Goal: Task Accomplishment & Management: Manage account settings

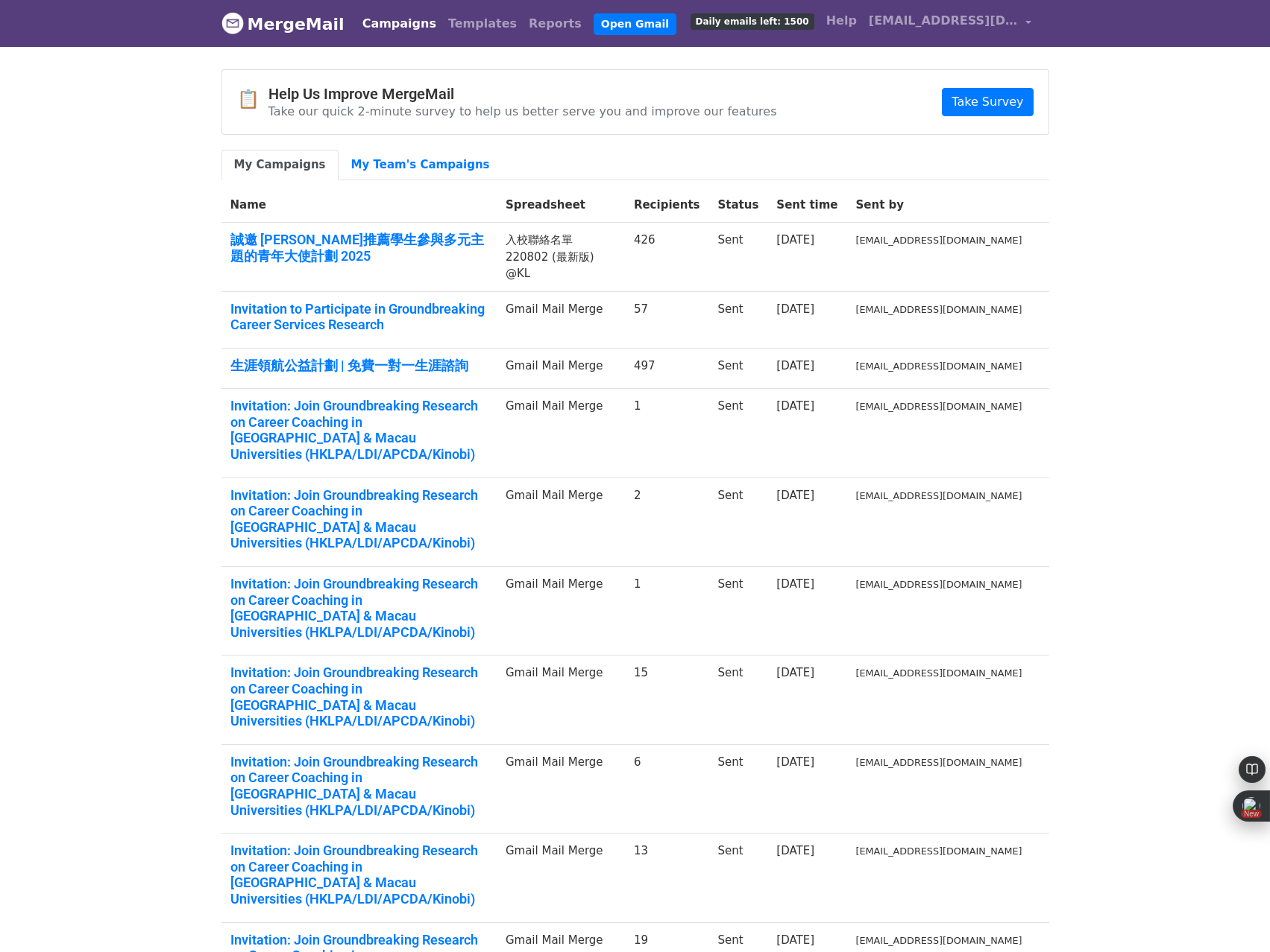
click at [292, 17] on link "MergeMail" at bounding box center [283, 24] width 123 height 31
click at [1022, 25] on link "[EMAIL_ADDRESS][DOMAIN_NAME]" at bounding box center [950, 23] width 174 height 35
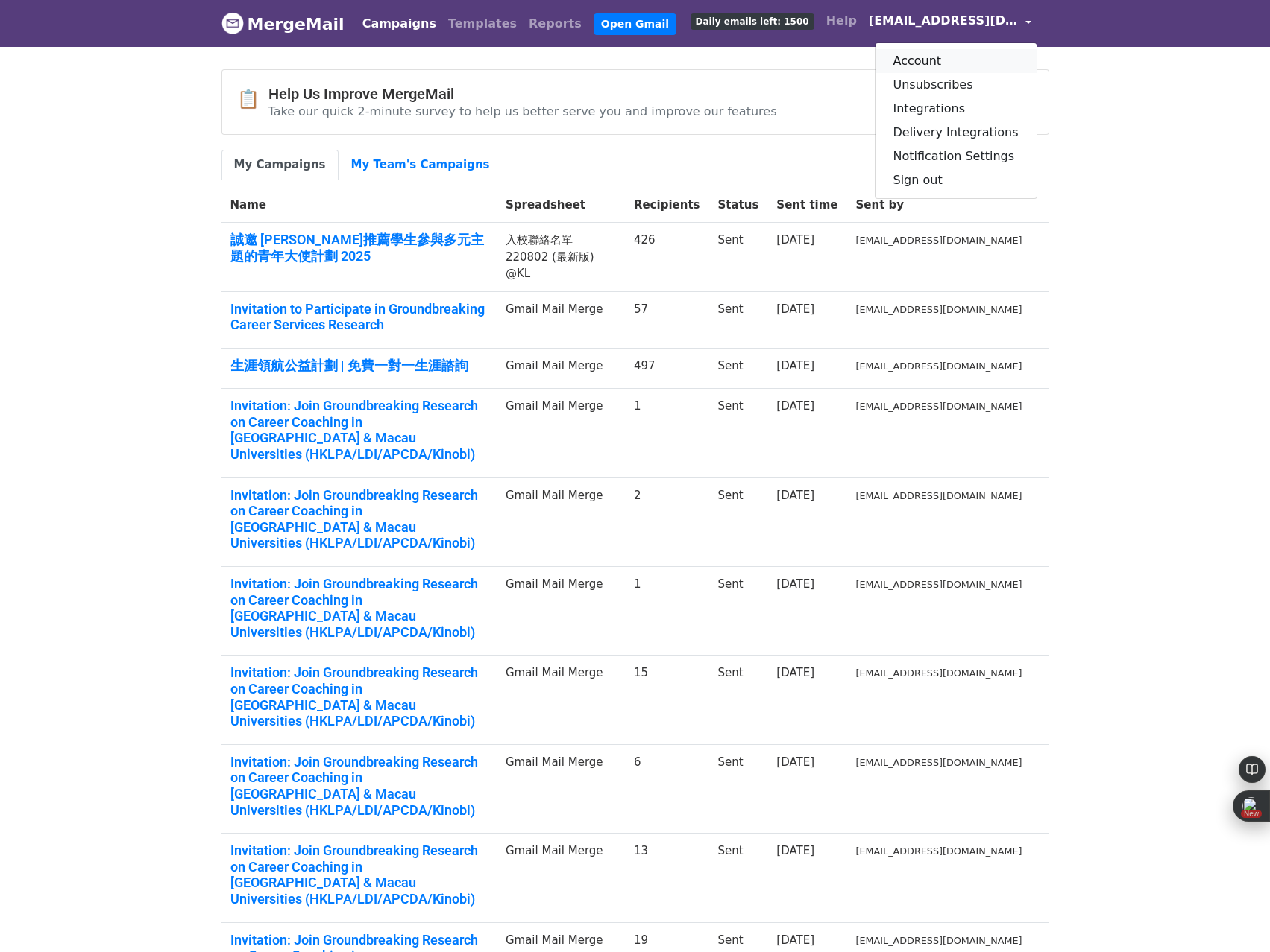
click at [951, 56] on link "Account" at bounding box center [955, 61] width 161 height 24
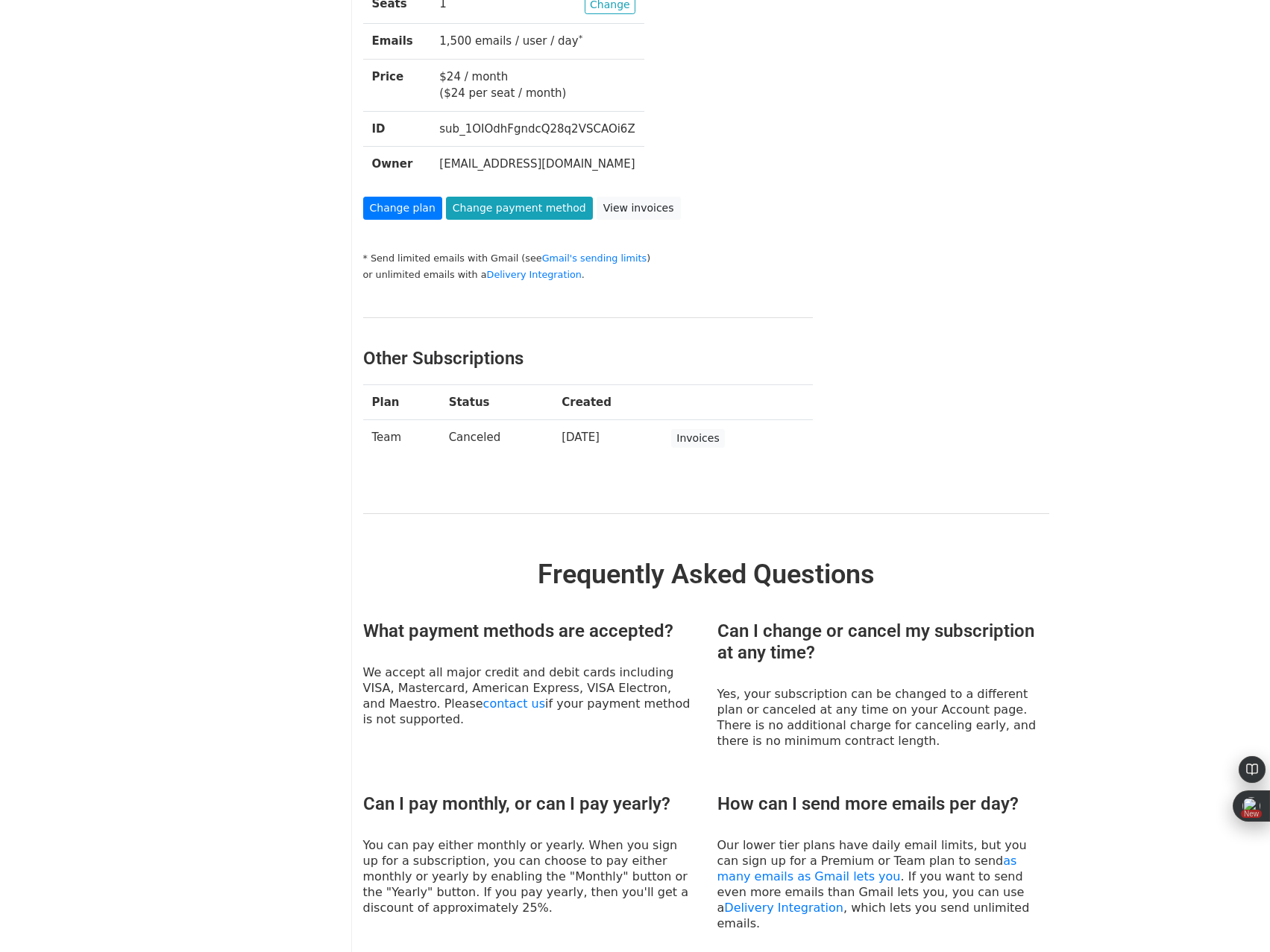
scroll to position [149, 0]
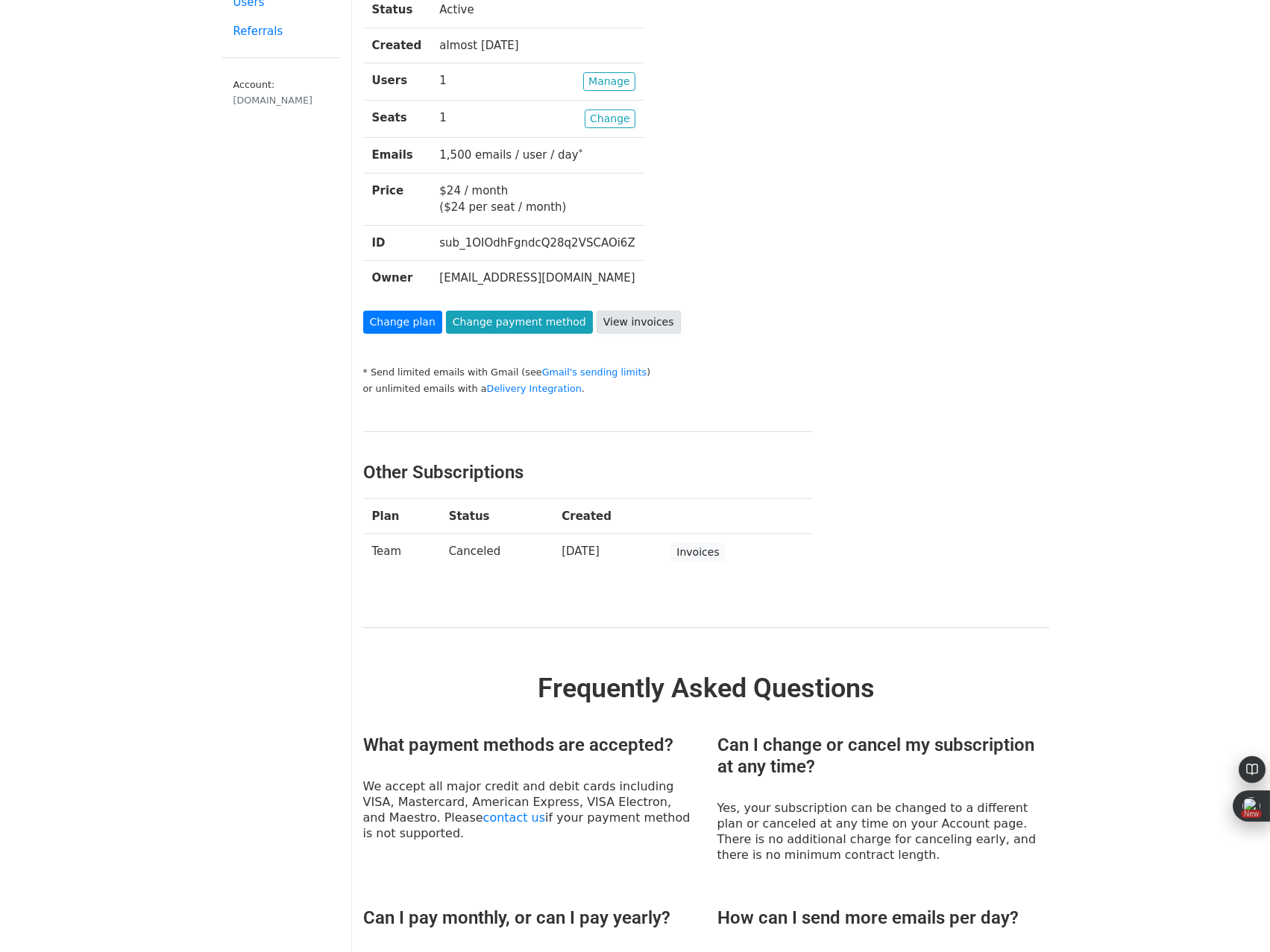
click at [645, 326] on link "View invoices" at bounding box center [638, 322] width 85 height 23
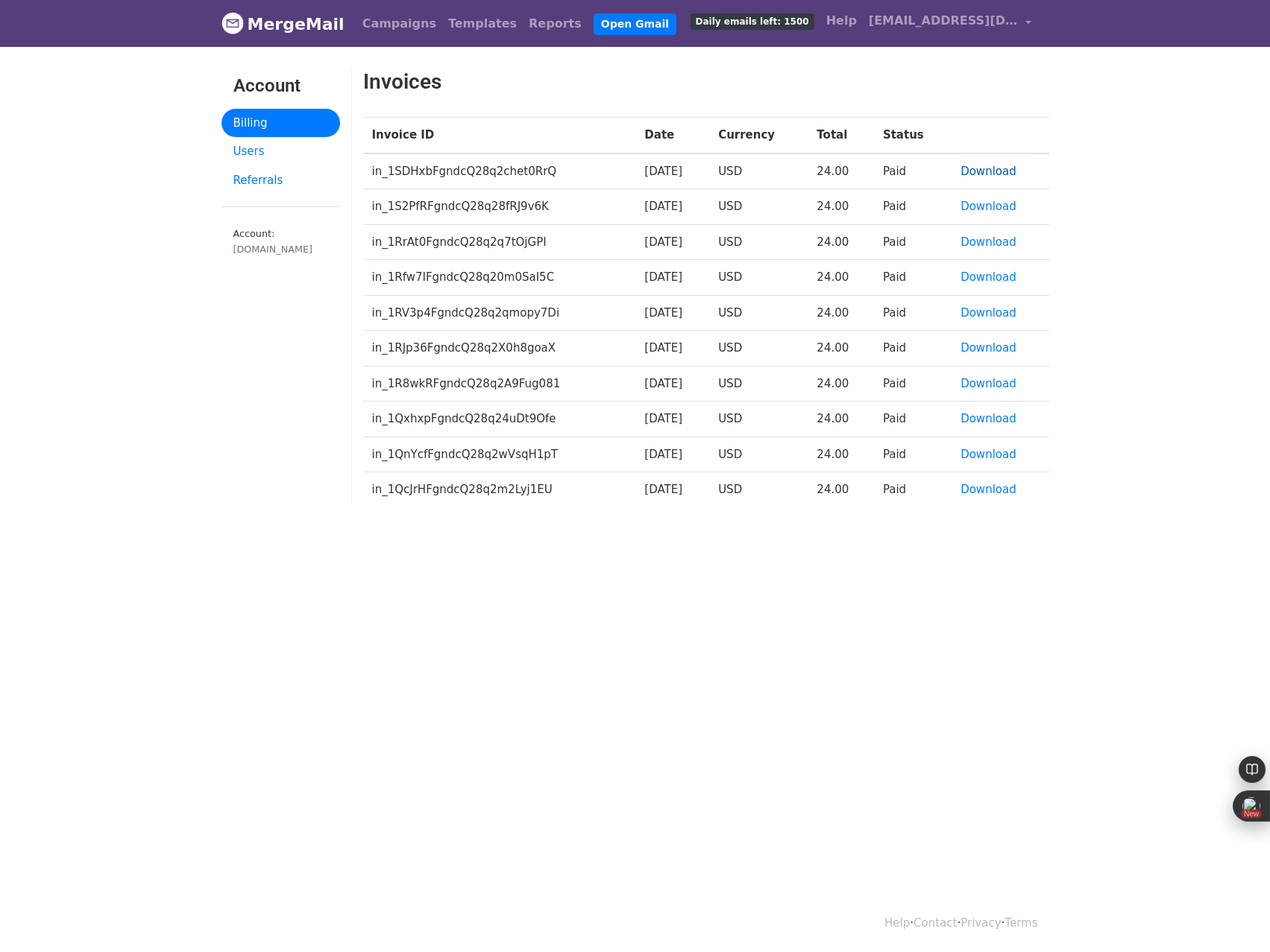
click at [1009, 168] on link "Download" at bounding box center [988, 172] width 56 height 14
click at [984, 414] on link "Download" at bounding box center [988, 419] width 56 height 14
click at [977, 202] on link "Download" at bounding box center [988, 207] width 56 height 14
drag, startPoint x: 1087, startPoint y: 321, endPoint x: 1073, endPoint y: 302, distance: 23.6
click at [1087, 321] on body "MergeMail Campaigns Templates Reports Open Gmail Daily emails left: 1500 Help a…" at bounding box center [635, 289] width 1270 height 579
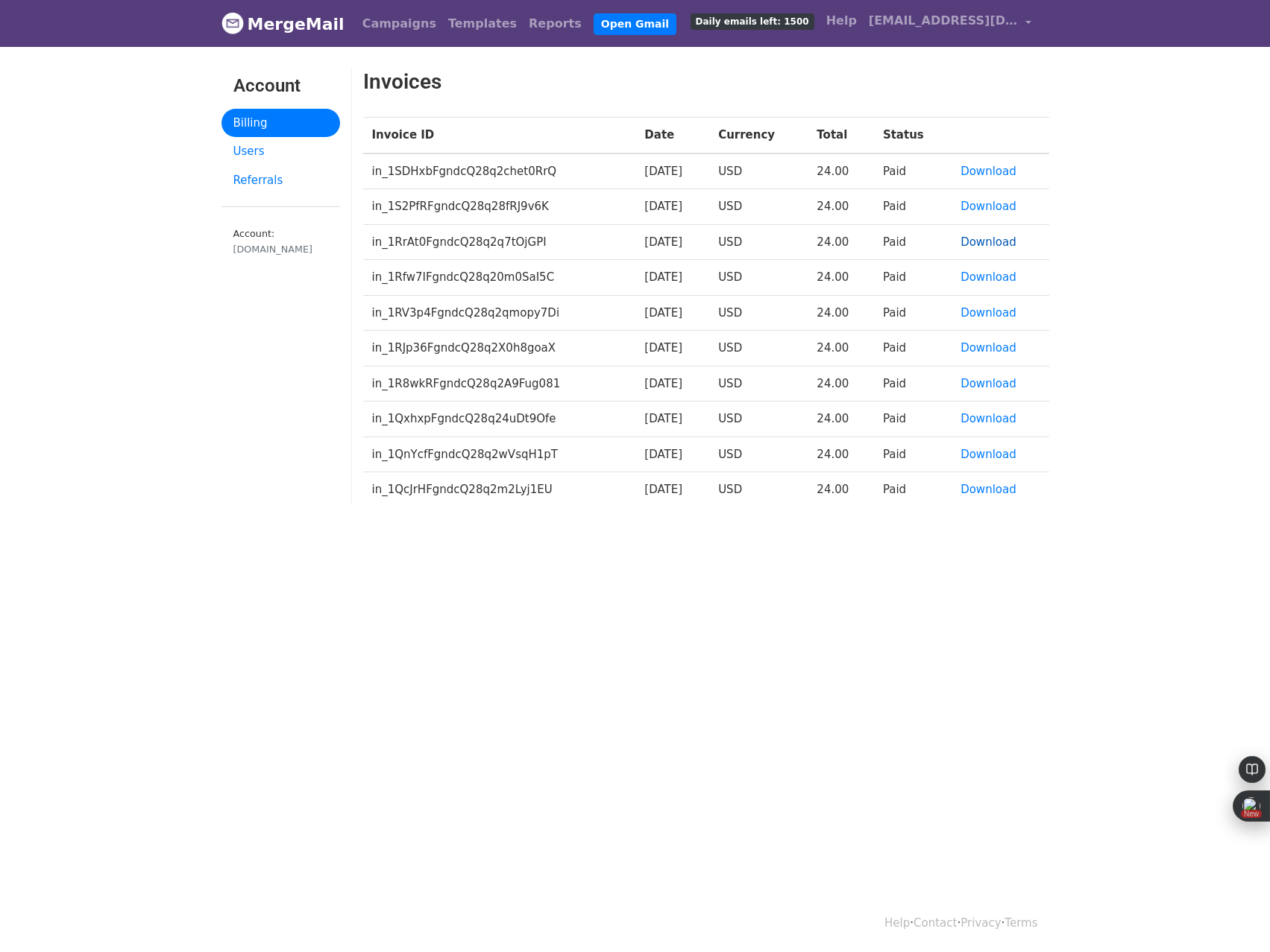
click at [1000, 237] on link "Download" at bounding box center [988, 242] width 56 height 14
click at [1002, 281] on link "Download" at bounding box center [988, 278] width 56 height 14
click at [1001, 318] on link "Download" at bounding box center [988, 313] width 56 height 14
click at [990, 348] on link "Download" at bounding box center [988, 348] width 56 height 14
click at [991, 384] on link "Download" at bounding box center [988, 384] width 56 height 14
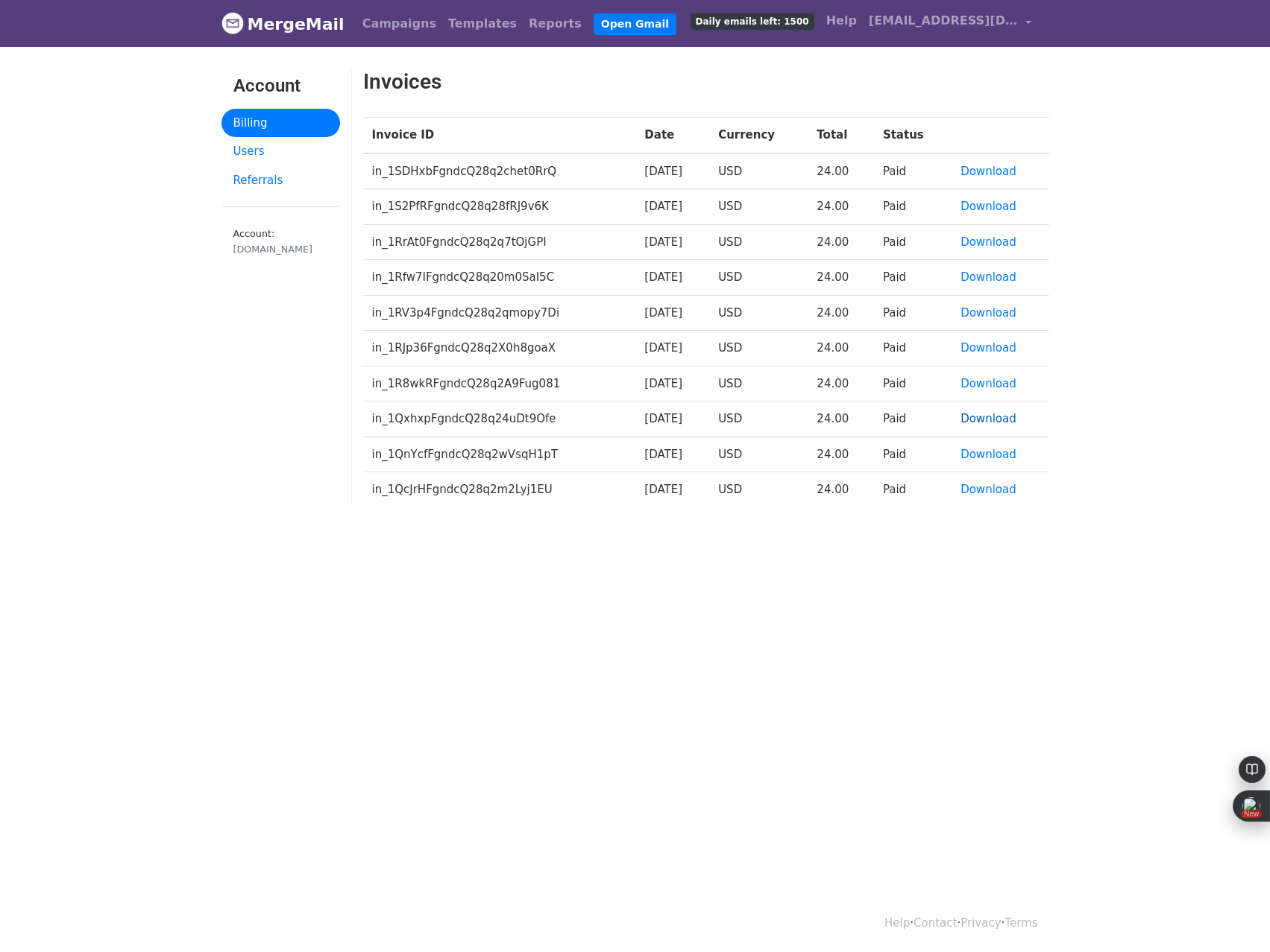
click at [1007, 414] on link "Download" at bounding box center [988, 419] width 56 height 14
click at [242, 147] on link "Users" at bounding box center [280, 152] width 118 height 29
click at [1009, 25] on span "[EMAIL_ADDRESS][DOMAIN_NAME]" at bounding box center [943, 21] width 149 height 18
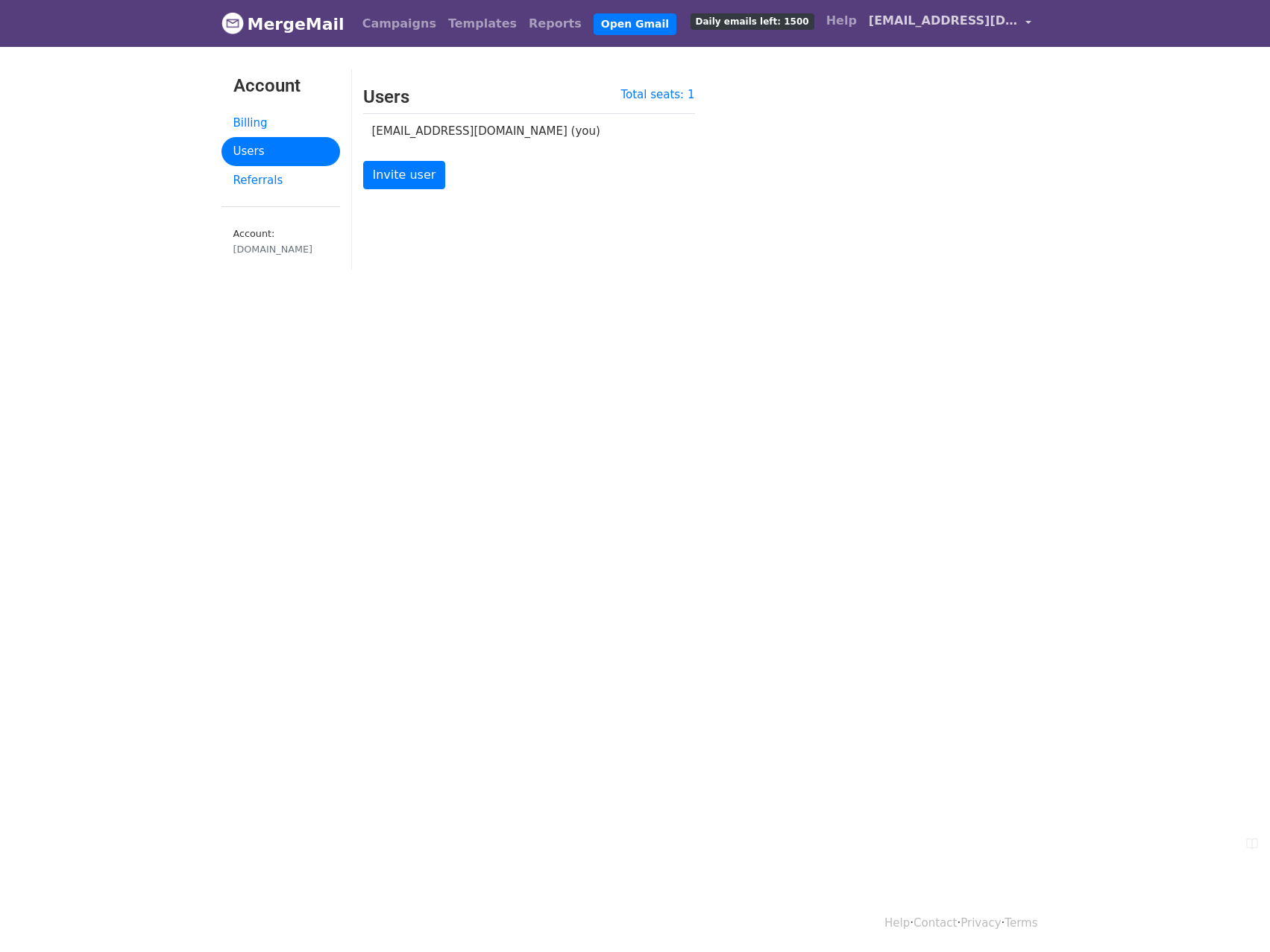
click at [1010, 20] on span "[EMAIL_ADDRESS][DOMAIN_NAME]" at bounding box center [943, 21] width 149 height 18
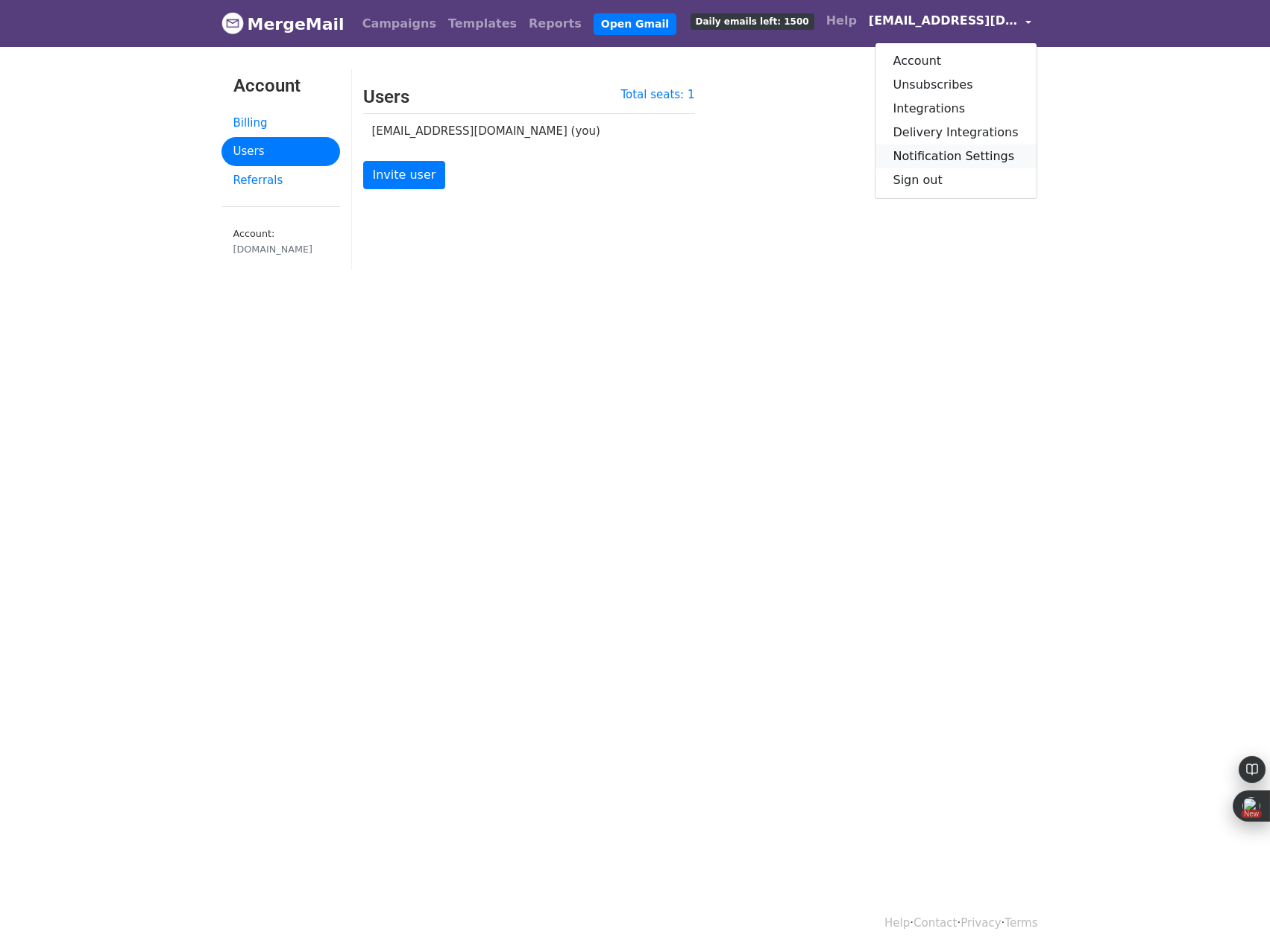
click at [1003, 161] on link "Notification Settings" at bounding box center [955, 157] width 161 height 24
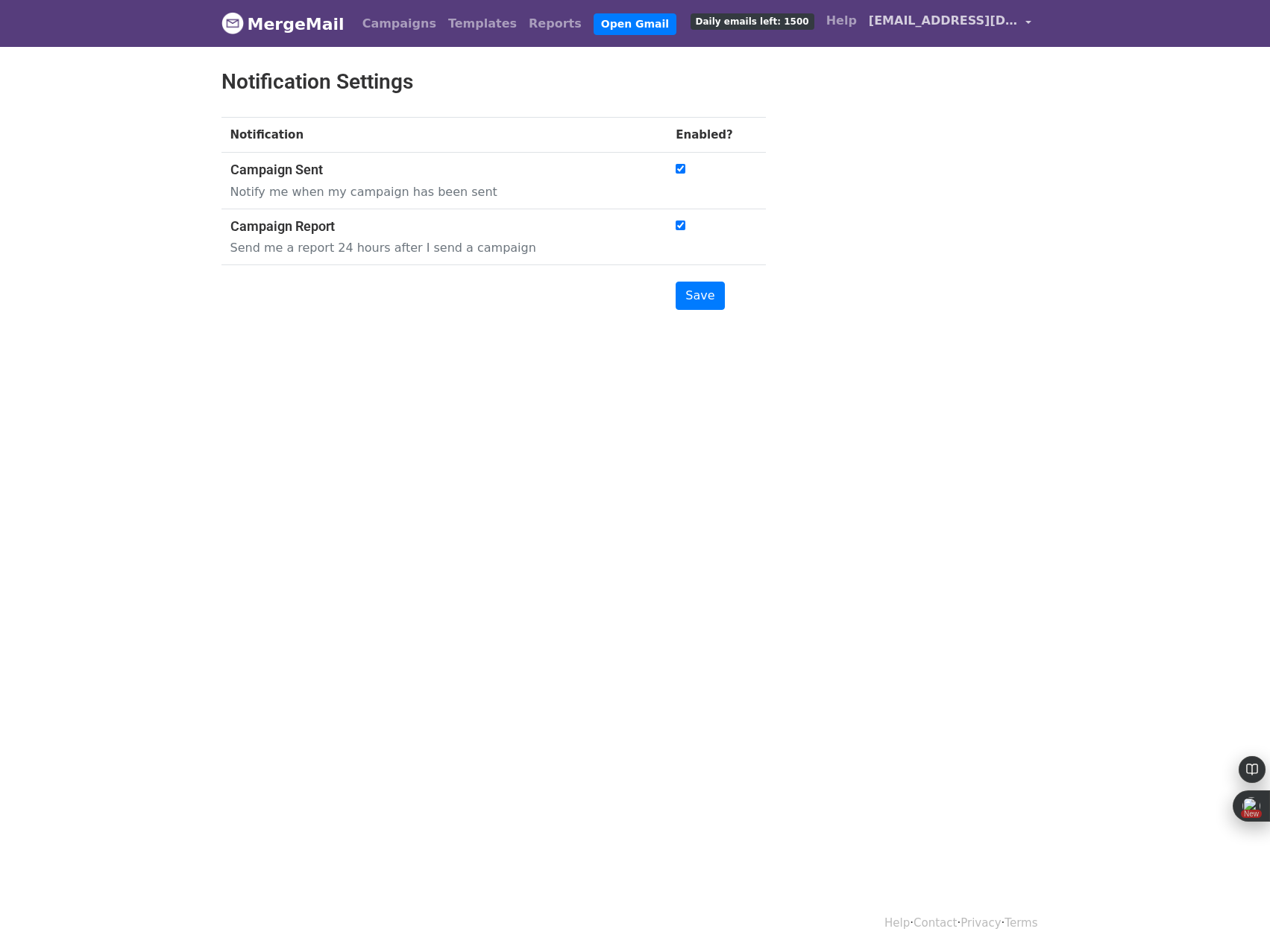
click at [1033, 28] on link "[EMAIL_ADDRESS][DOMAIN_NAME]" at bounding box center [950, 23] width 174 height 35
click at [983, 114] on link "Integrations" at bounding box center [955, 109] width 161 height 24
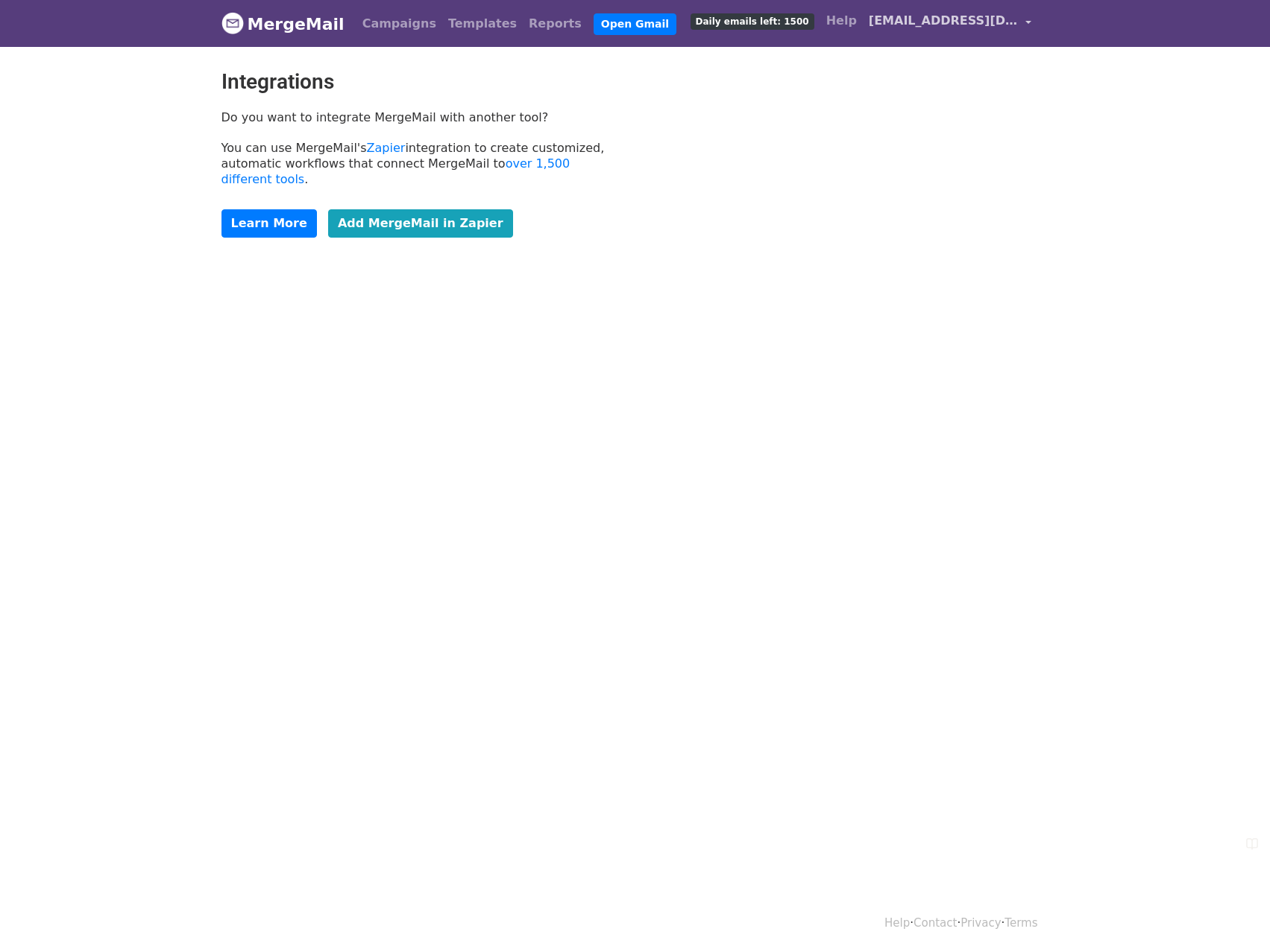
click at [1009, 34] on link "[EMAIL_ADDRESS][DOMAIN_NAME]" at bounding box center [950, 23] width 174 height 35
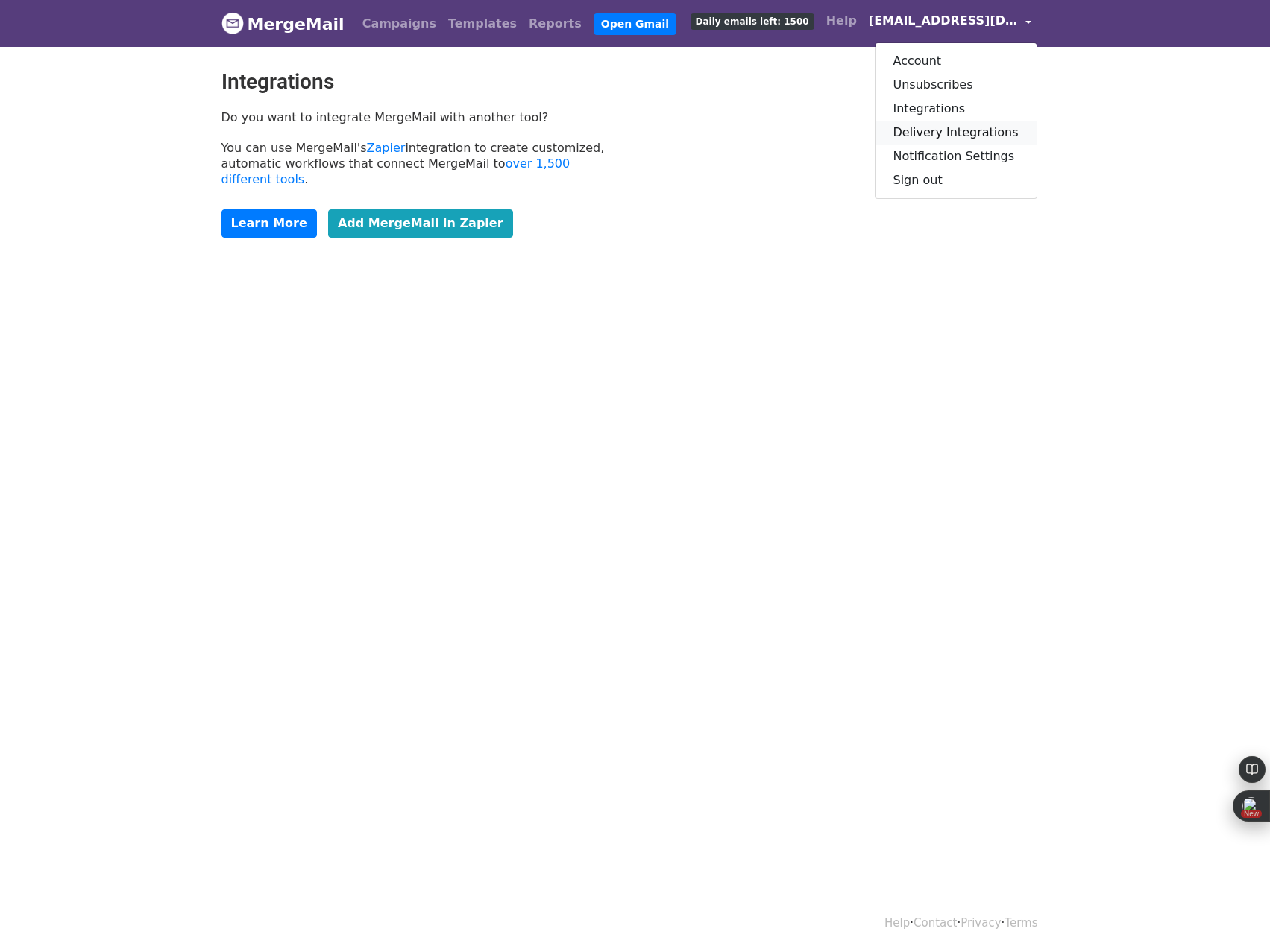
click at [990, 134] on link "Delivery Integrations" at bounding box center [955, 133] width 161 height 24
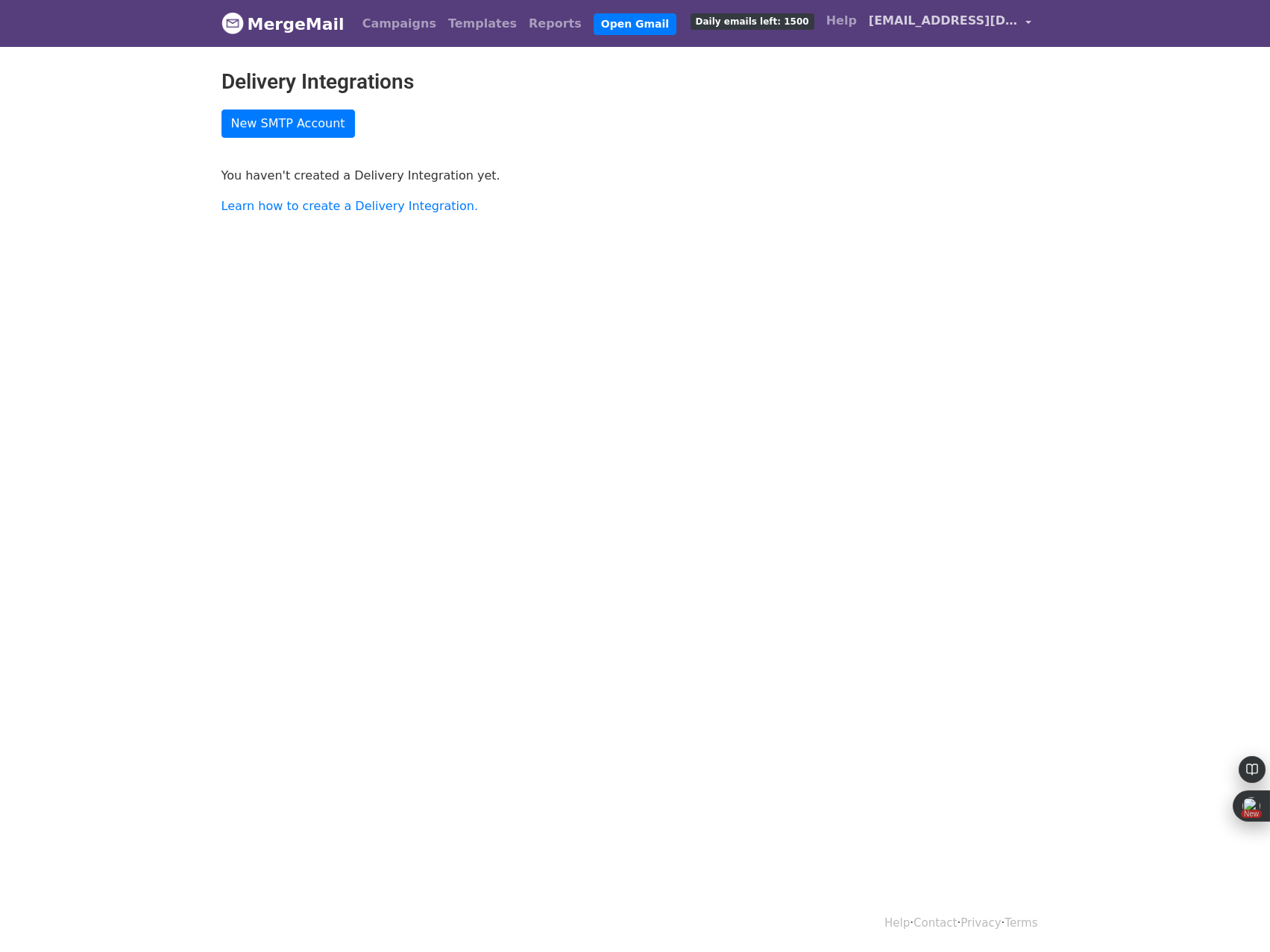
click at [989, 24] on span "[EMAIL_ADDRESS][DOMAIN_NAME]" at bounding box center [943, 21] width 149 height 18
click at [925, 60] on link "Account" at bounding box center [955, 61] width 161 height 24
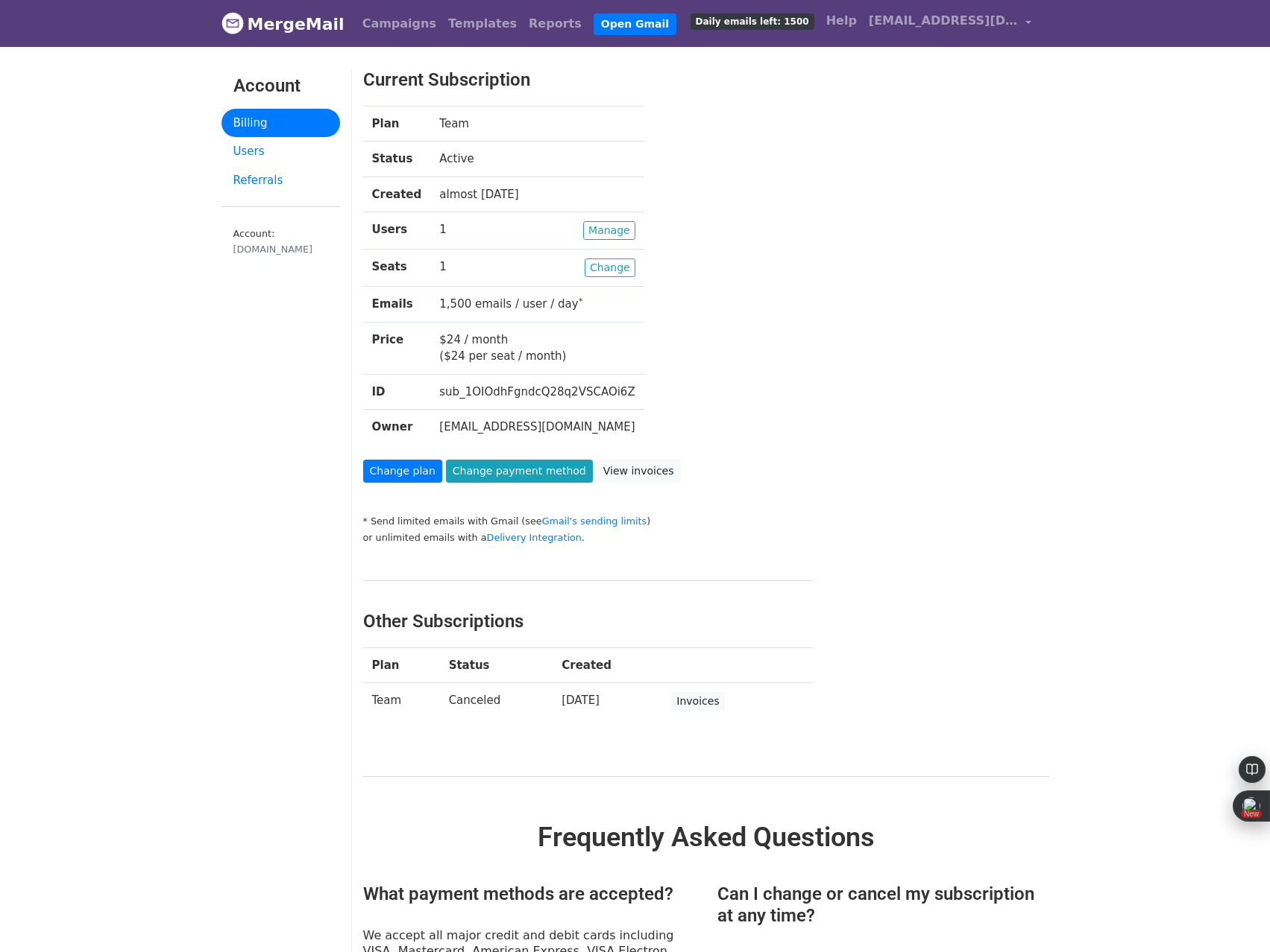
drag, startPoint x: 1275, startPoint y: 130, endPoint x: 946, endPoint y: 194, distance: 335.2
click at [946, 194] on div "Plan Team Status Active Created almost [DATE] Users [GEOGRAPHIC_DATA] 1 Seats C…" at bounding box center [676, 283] width 650 height 354
drag, startPoint x: 1090, startPoint y: 0, endPoint x: 838, endPoint y: 268, distance: 367.9
click at [838, 268] on div "Plan Team Status Active Created almost [DATE] Users [GEOGRAPHIC_DATA] 1 Seats C…" at bounding box center [676, 283] width 650 height 354
